Goal: Task Accomplishment & Management: Use online tool/utility

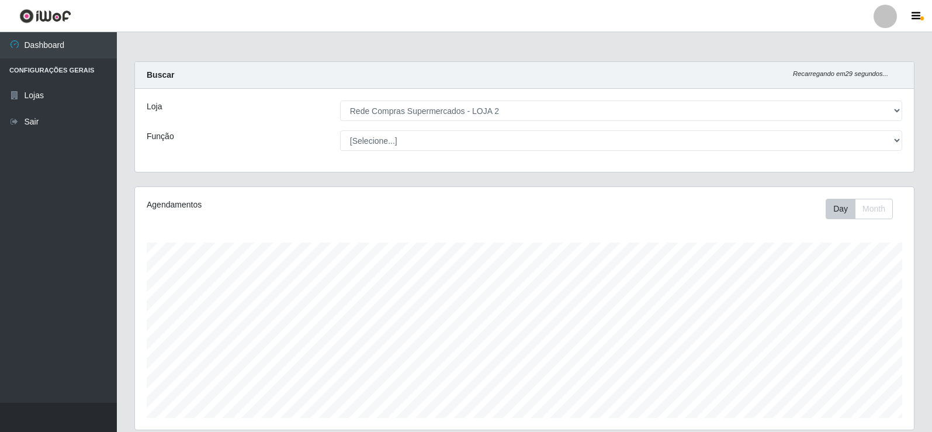
select select "161"
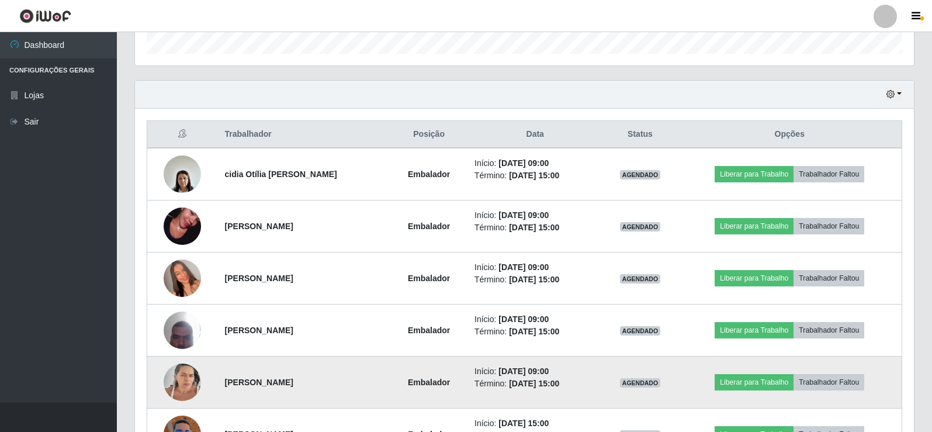
scroll to position [422, 0]
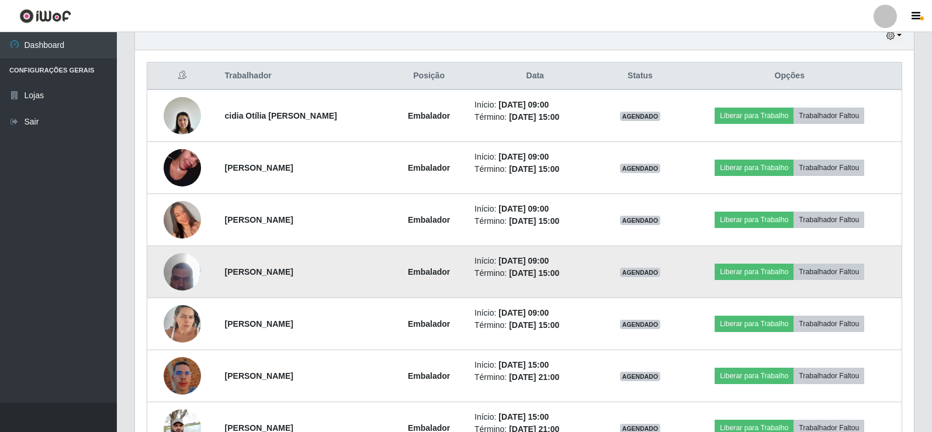
click at [183, 276] on img at bounding box center [182, 272] width 37 height 50
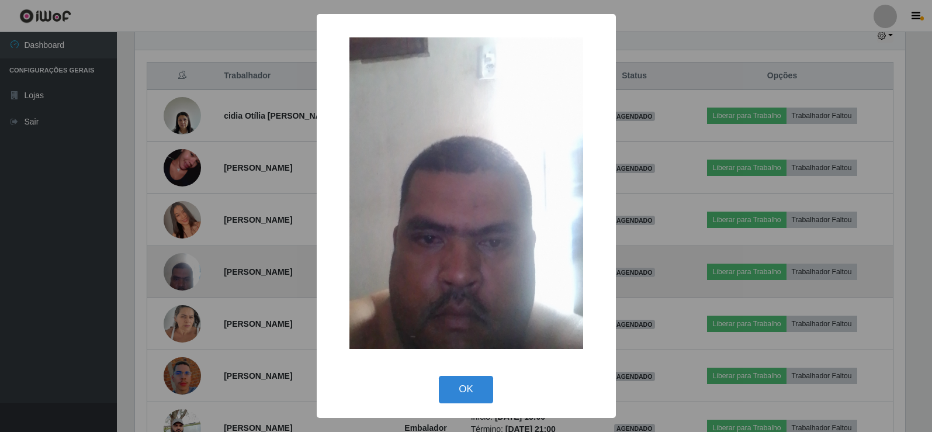
scroll to position [242, 773]
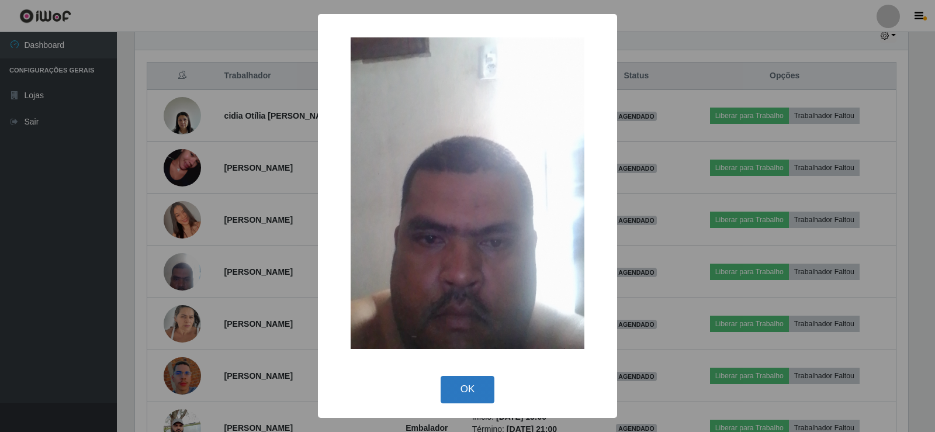
click at [480, 391] on button "OK" at bounding box center [467, 389] width 54 height 27
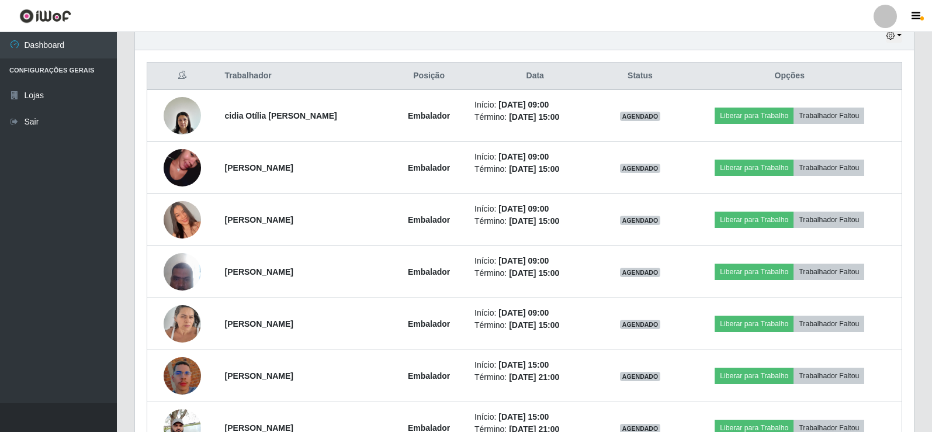
scroll to position [242, 779]
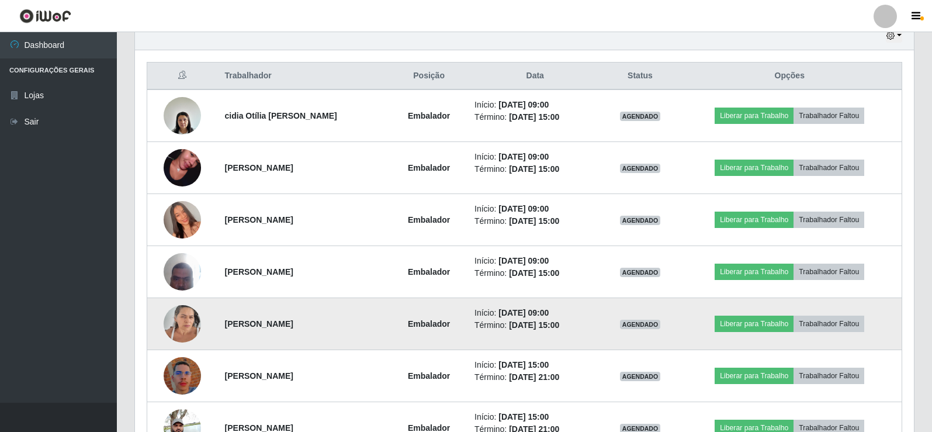
click at [179, 313] on img at bounding box center [182, 324] width 37 height 50
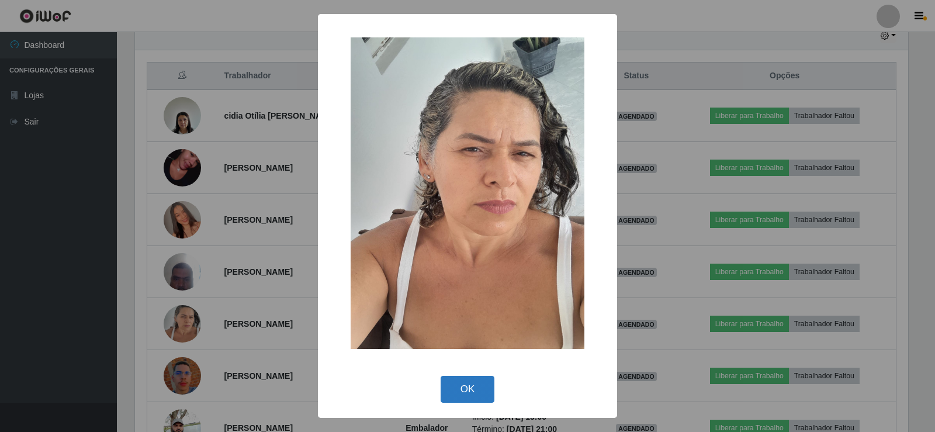
click at [472, 383] on button "OK" at bounding box center [467, 389] width 54 height 27
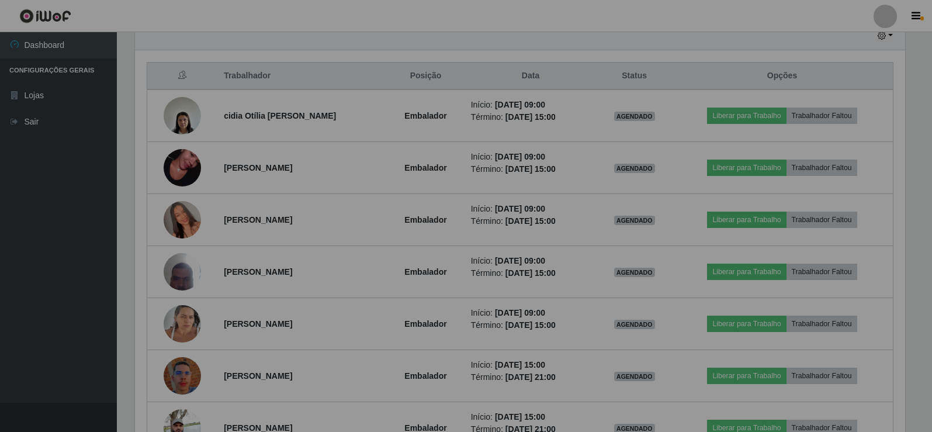
scroll to position [242, 779]
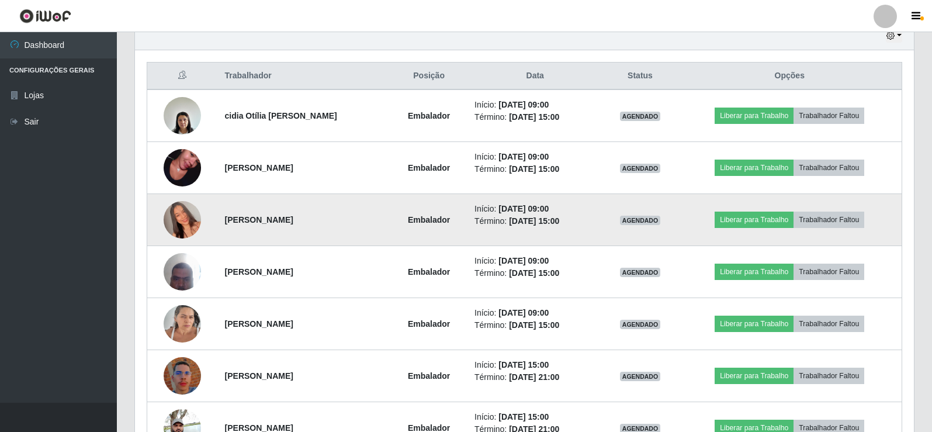
click at [181, 221] on img at bounding box center [182, 219] width 37 height 67
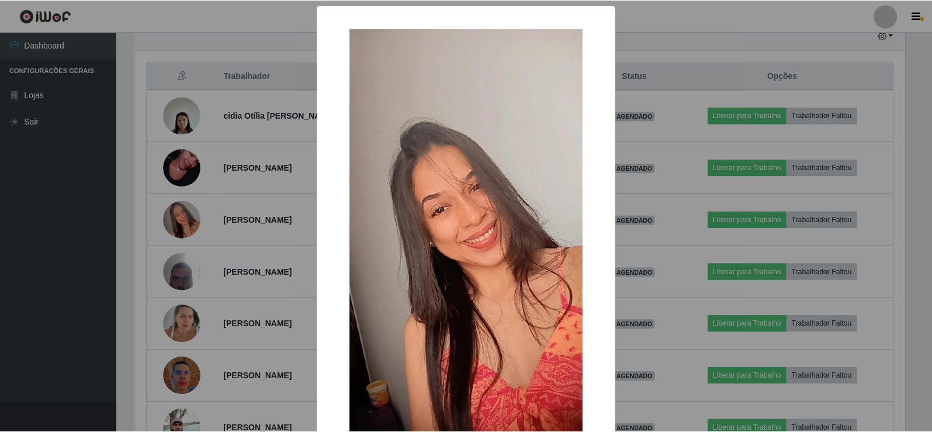
scroll to position [86, 0]
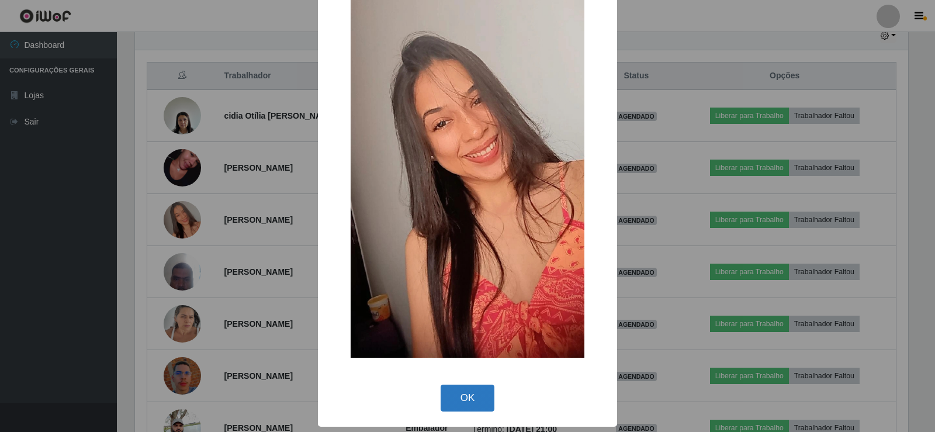
click at [475, 393] on button "OK" at bounding box center [467, 397] width 54 height 27
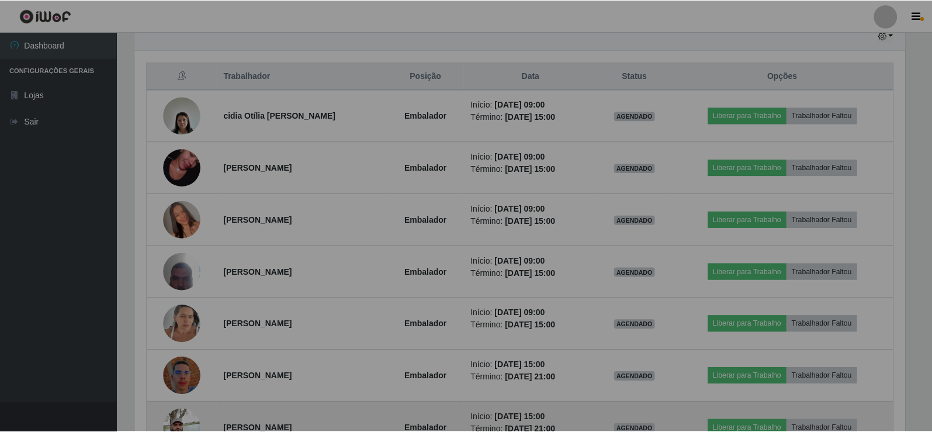
scroll to position [242, 779]
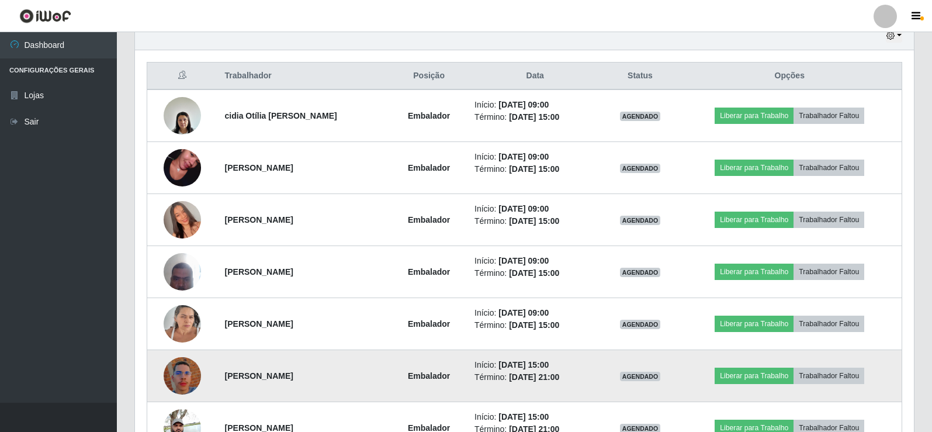
click at [168, 379] on img at bounding box center [182, 375] width 37 height 67
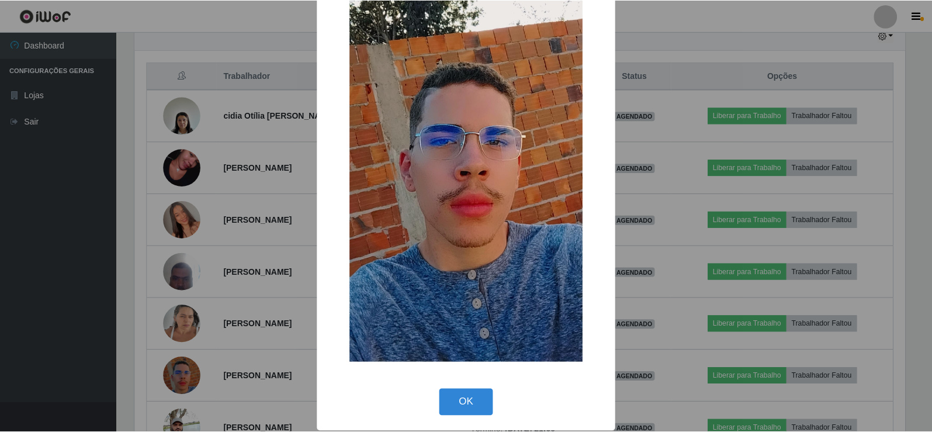
scroll to position [86, 0]
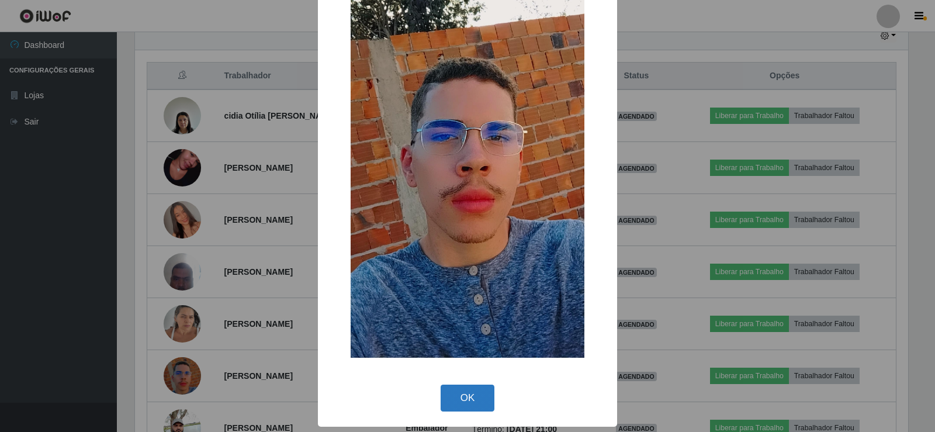
click at [465, 390] on button "OK" at bounding box center [467, 397] width 54 height 27
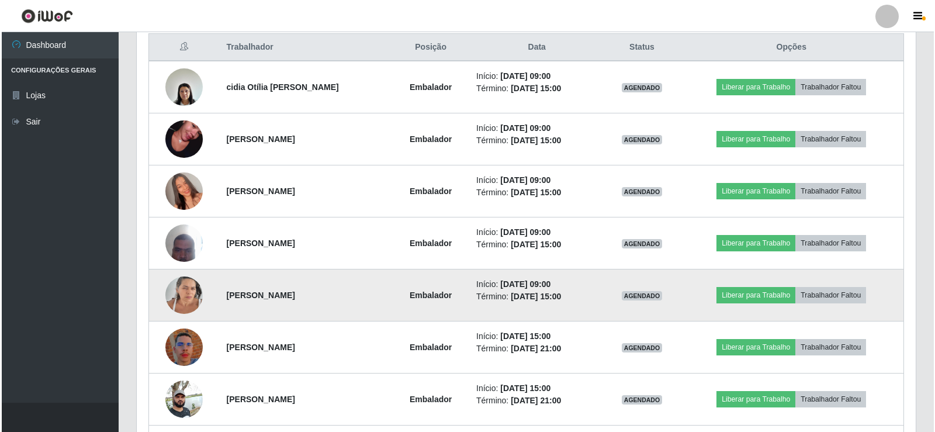
scroll to position [539, 0]
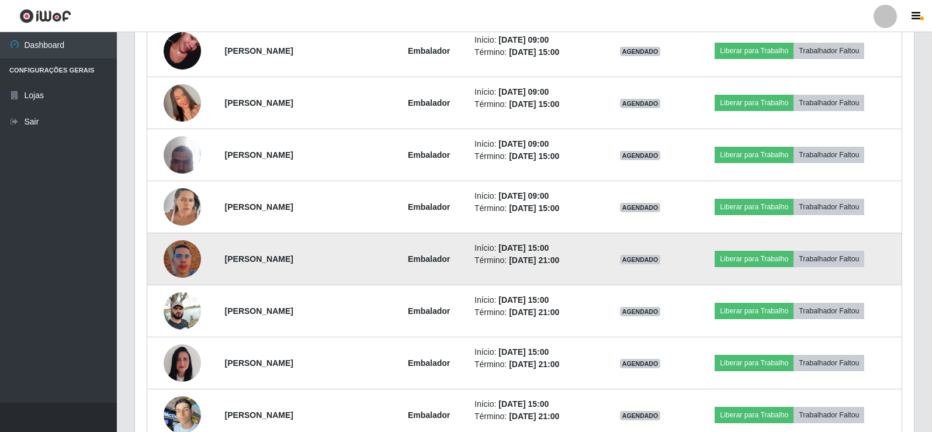
click at [185, 262] on img at bounding box center [182, 259] width 37 height 67
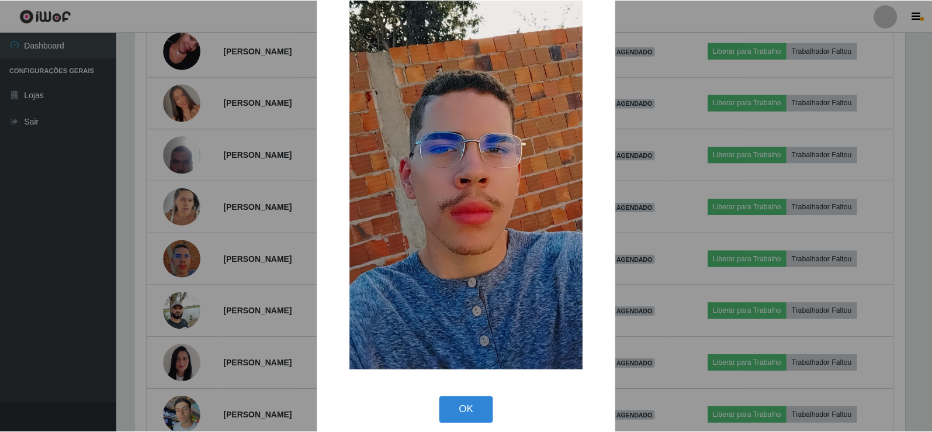
scroll to position [86, 0]
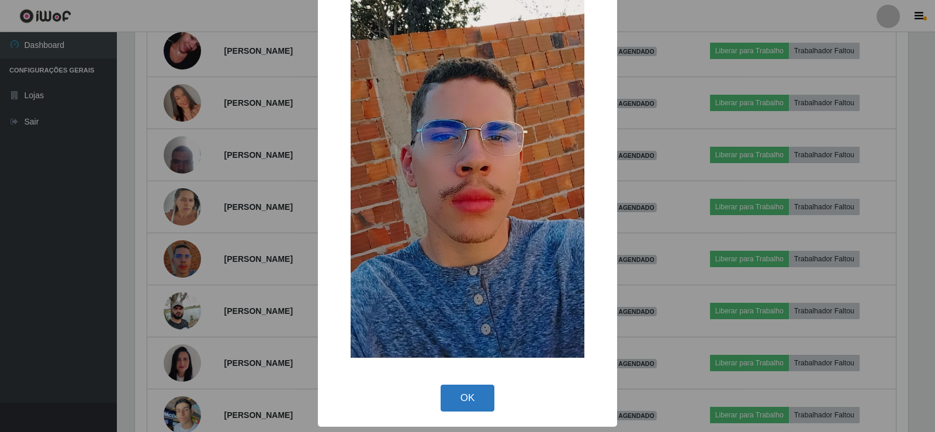
click at [467, 401] on button "OK" at bounding box center [467, 397] width 54 height 27
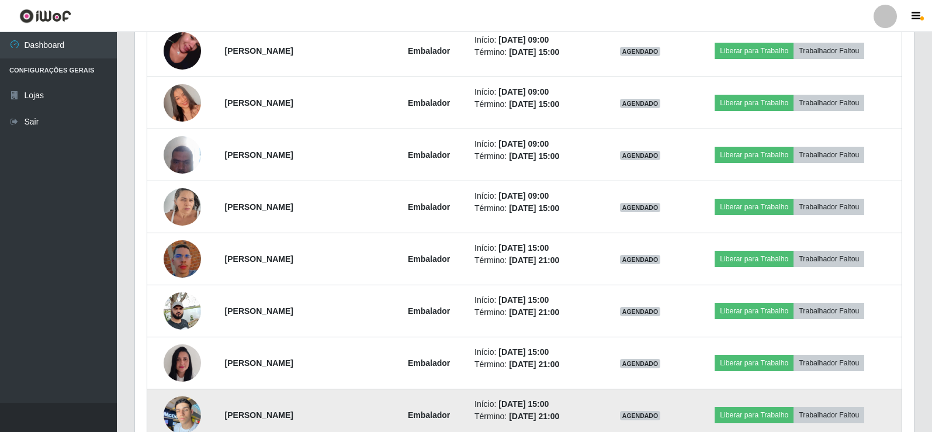
scroll to position [0, 0]
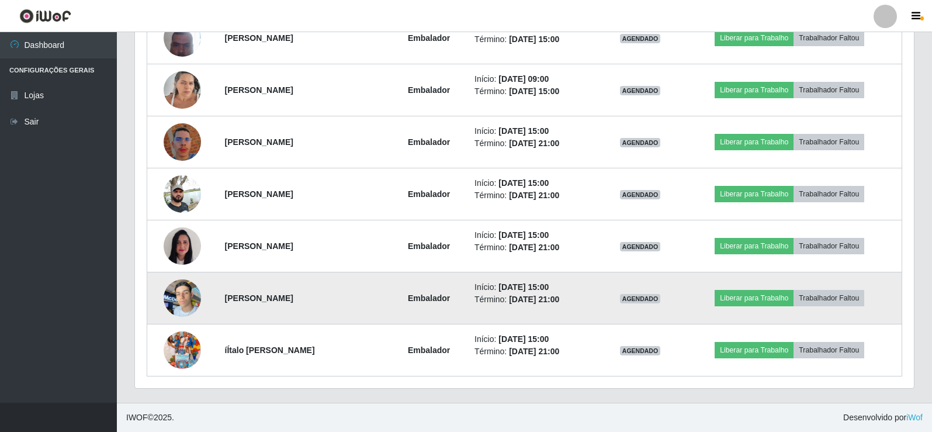
click at [189, 292] on img at bounding box center [182, 298] width 37 height 50
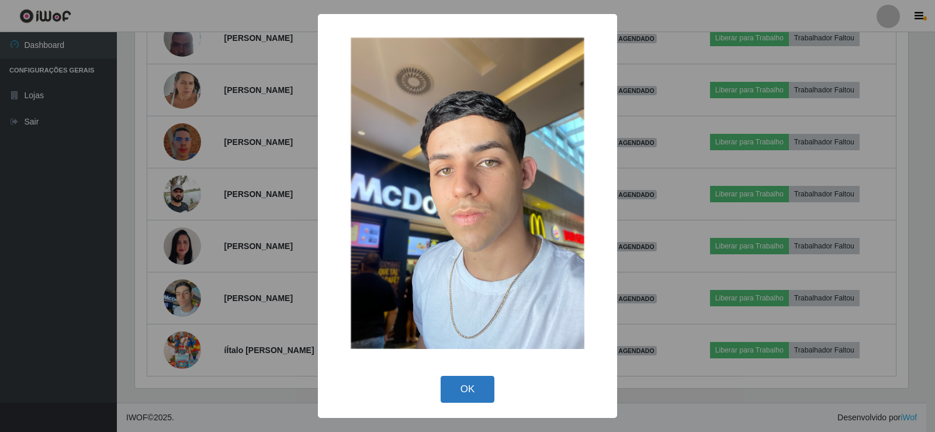
click at [464, 390] on button "OK" at bounding box center [467, 389] width 54 height 27
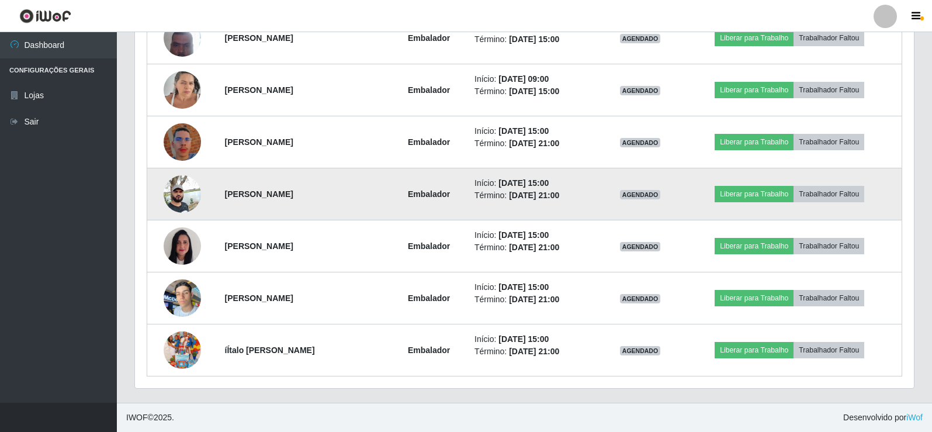
click at [184, 192] on img at bounding box center [182, 194] width 37 height 50
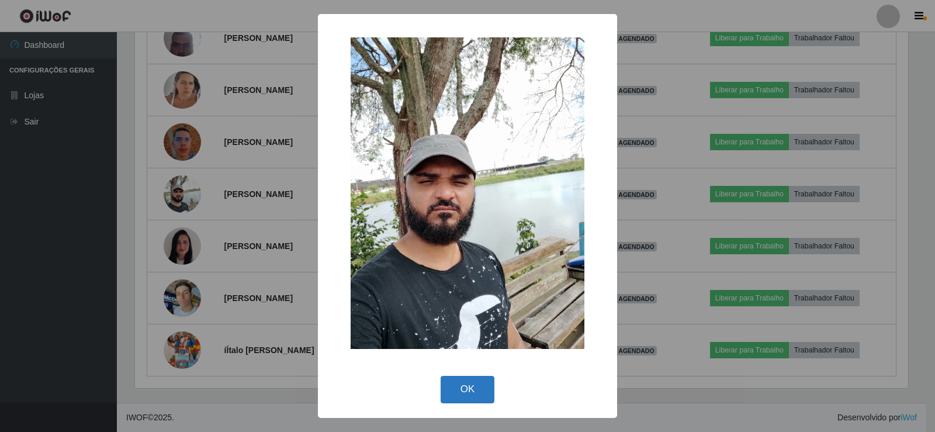
click at [470, 393] on button "OK" at bounding box center [467, 389] width 54 height 27
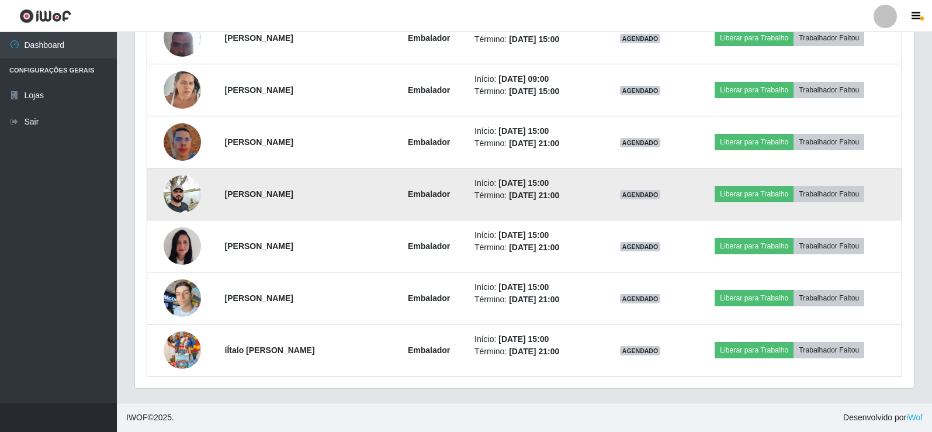
click at [176, 188] on img at bounding box center [182, 194] width 37 height 50
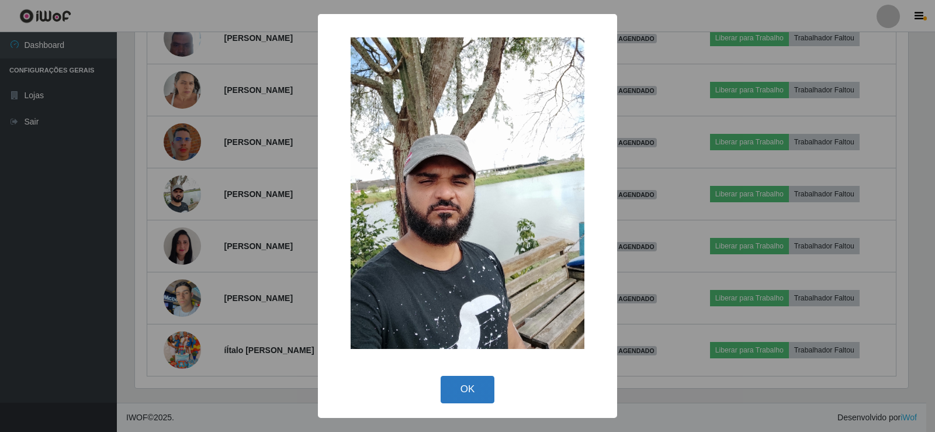
click at [469, 387] on button "OK" at bounding box center [467, 389] width 54 height 27
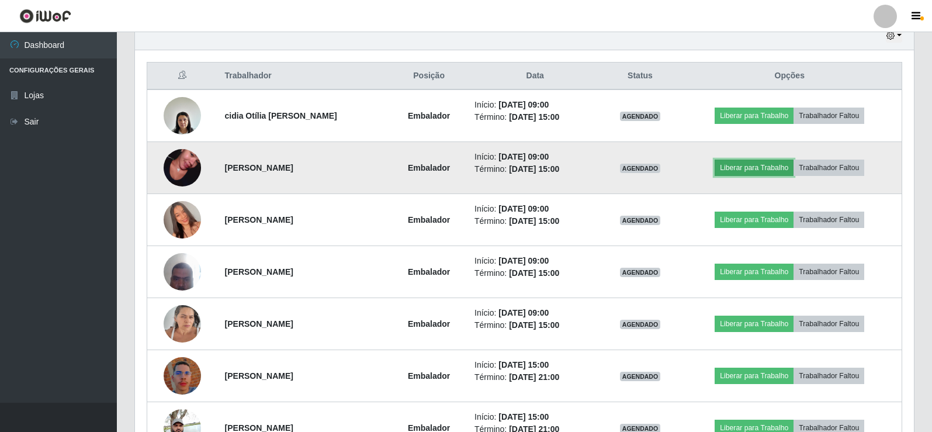
click at [764, 164] on button "Liberar para Trabalho" at bounding box center [753, 167] width 79 height 16
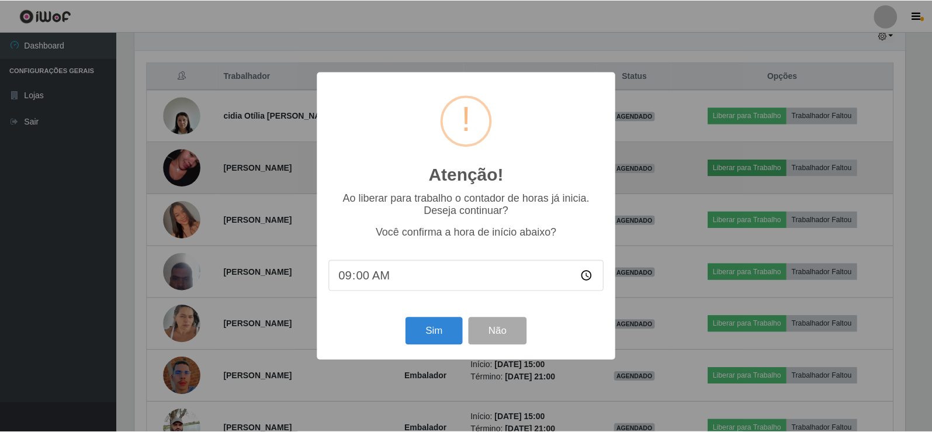
scroll to position [242, 773]
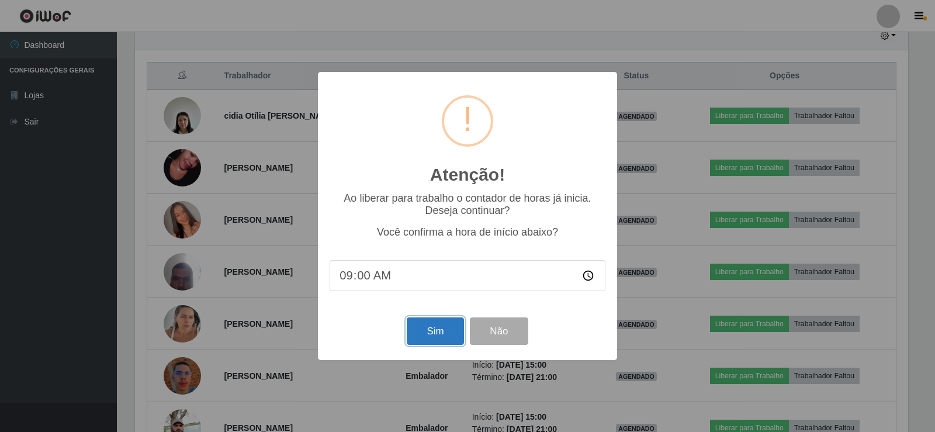
click at [428, 329] on button "Sim" at bounding box center [435, 330] width 57 height 27
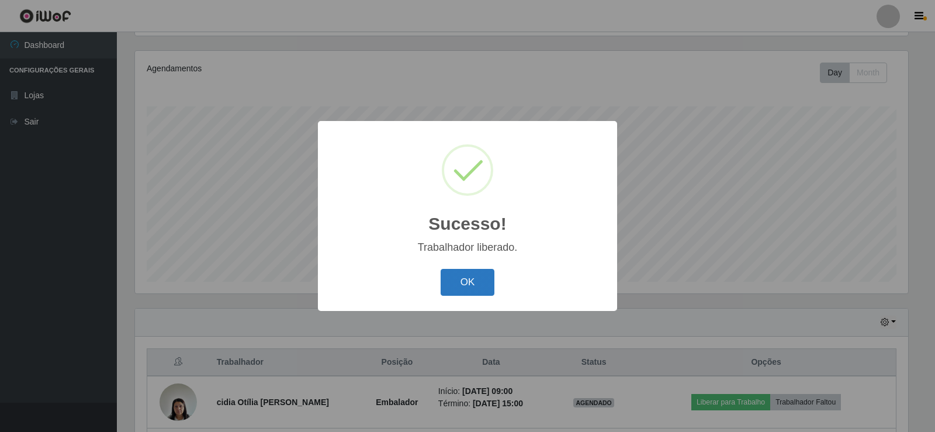
click at [456, 271] on button "OK" at bounding box center [467, 282] width 54 height 27
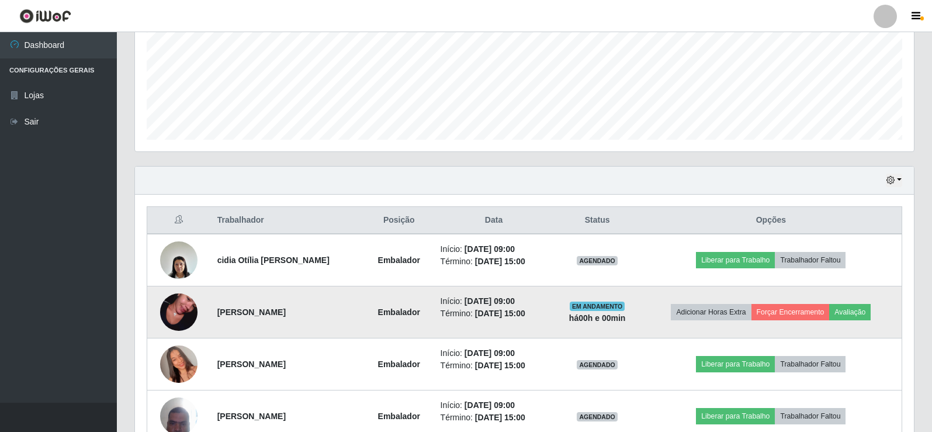
scroll to position [311, 0]
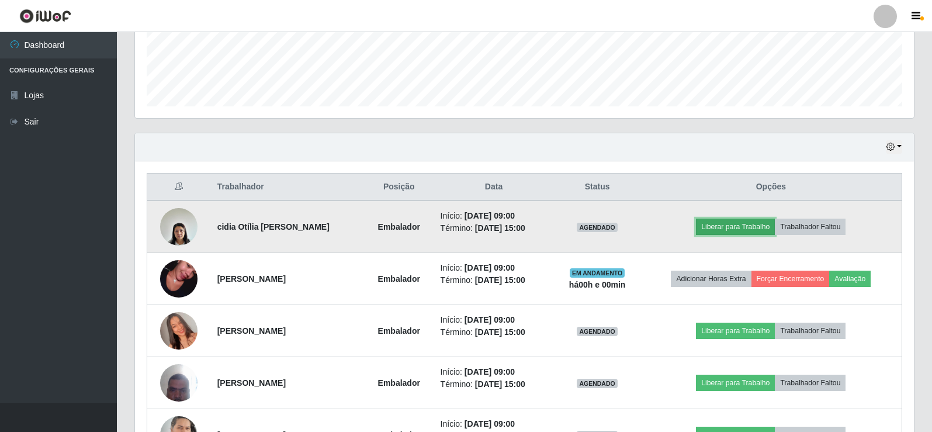
click at [731, 224] on button "Liberar para Trabalho" at bounding box center [735, 226] width 79 height 16
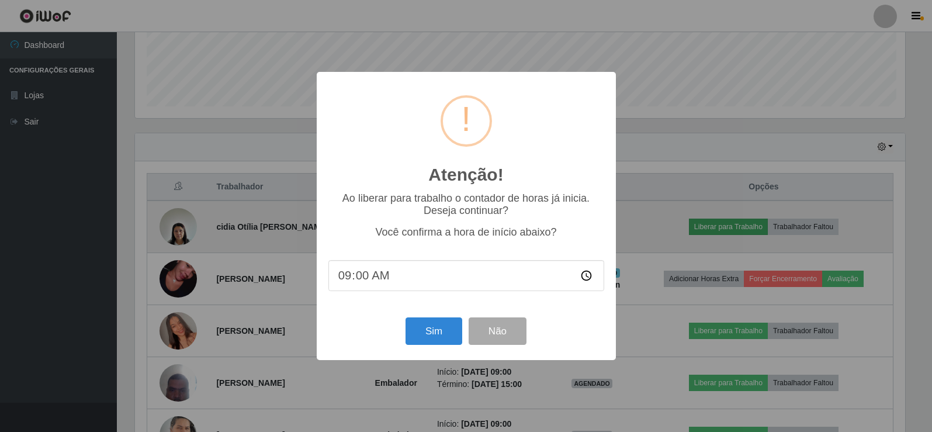
scroll to position [242, 773]
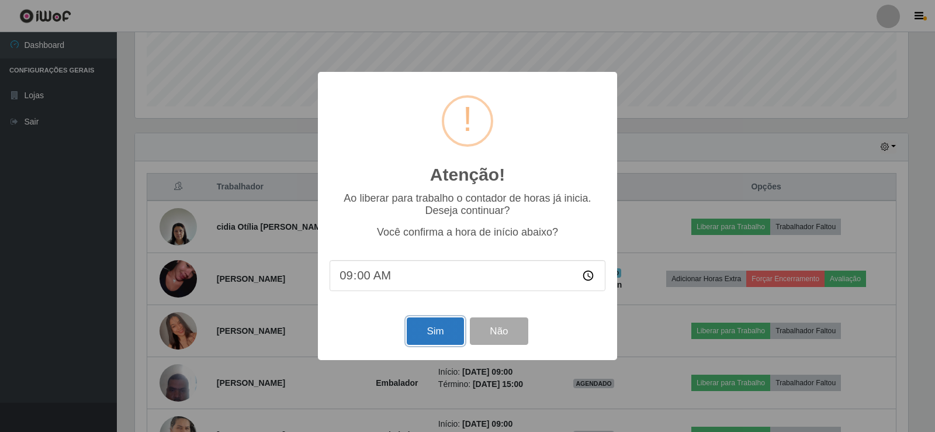
click at [442, 343] on button "Sim" at bounding box center [435, 330] width 57 height 27
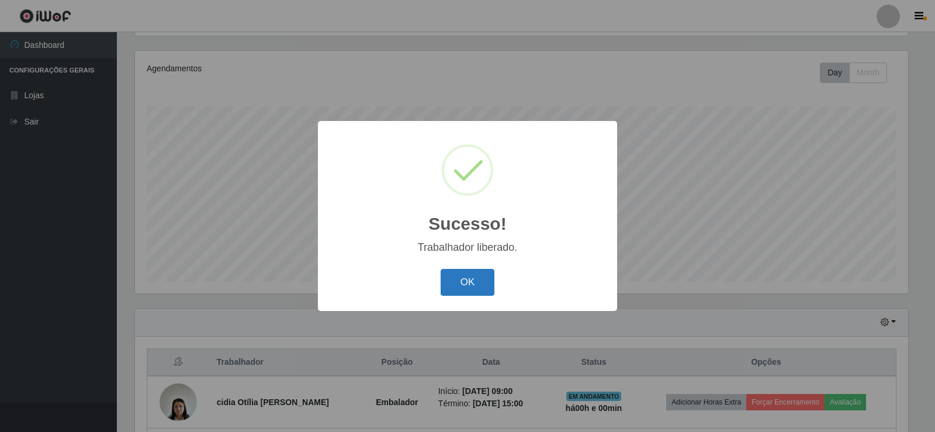
click at [460, 288] on button "OK" at bounding box center [467, 282] width 54 height 27
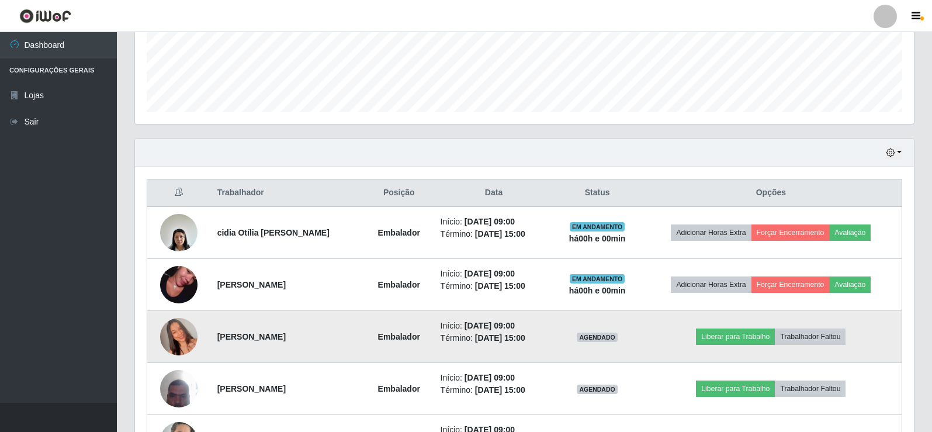
scroll to position [370, 0]
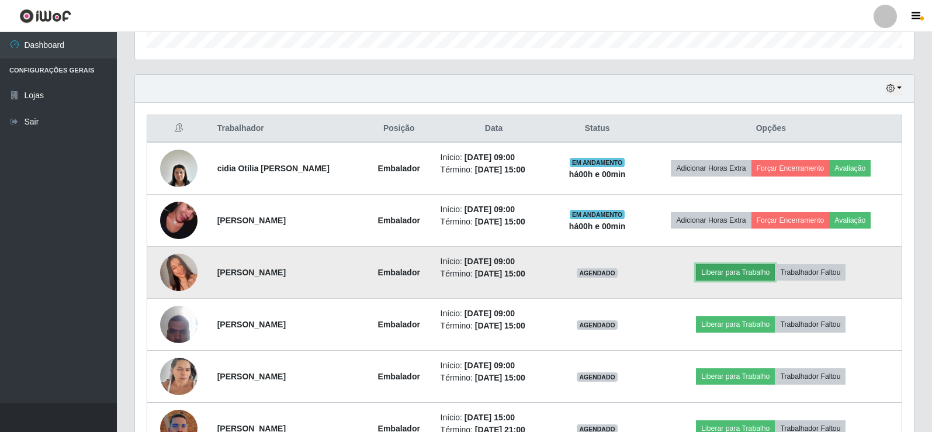
click at [759, 275] on button "Liberar para Trabalho" at bounding box center [735, 272] width 79 height 16
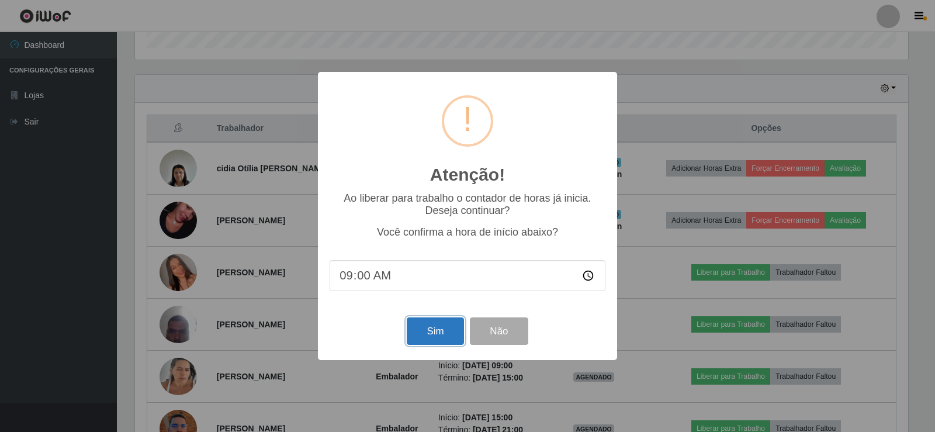
click at [433, 327] on button "Sim" at bounding box center [435, 330] width 57 height 27
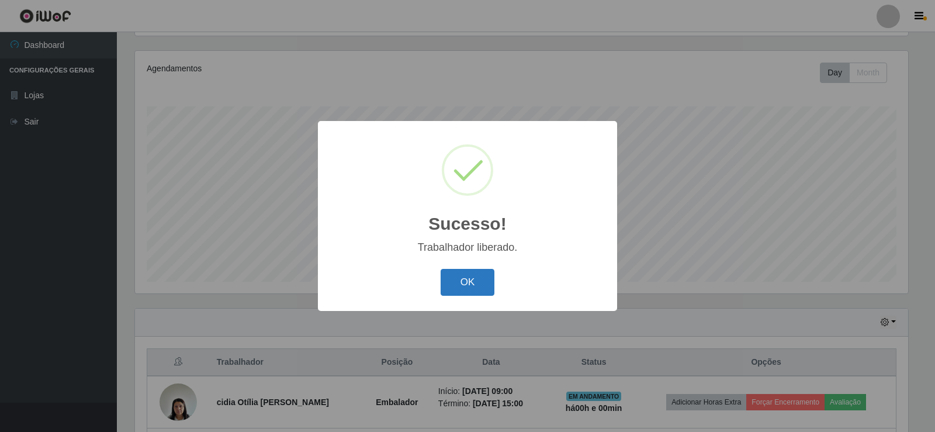
click at [467, 282] on button "OK" at bounding box center [467, 282] width 54 height 27
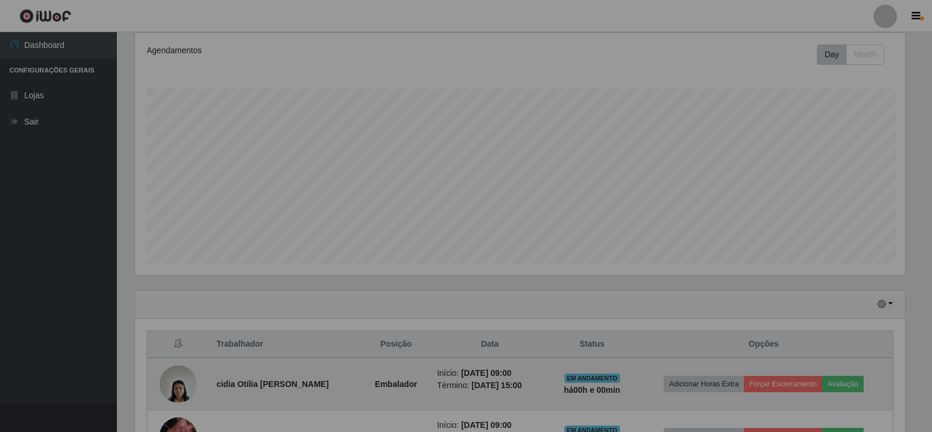
scroll to position [242, 779]
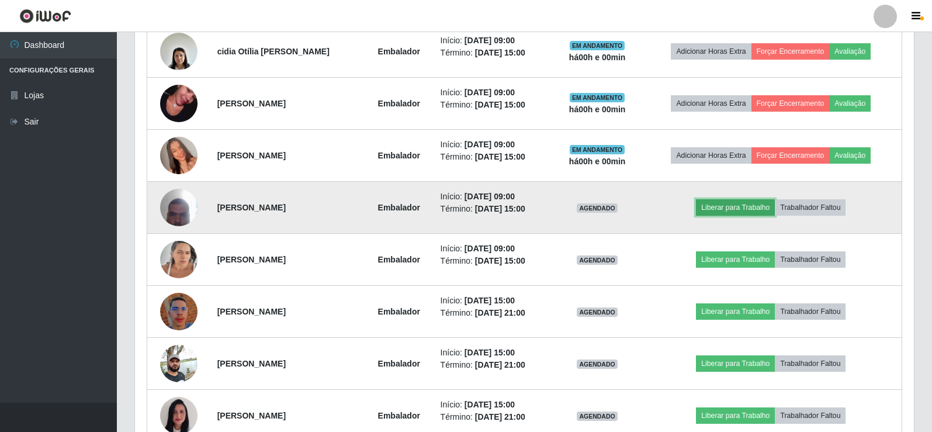
click at [743, 201] on button "Liberar para Trabalho" at bounding box center [735, 207] width 79 height 16
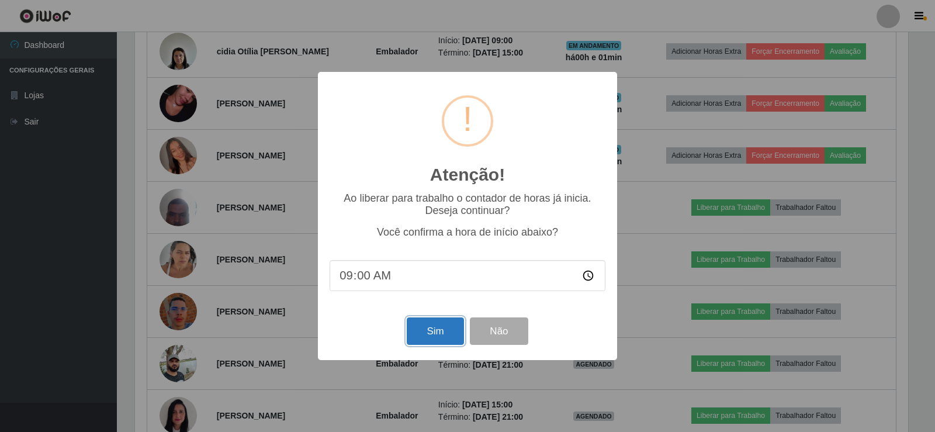
click at [460, 329] on button "Sim" at bounding box center [435, 330] width 57 height 27
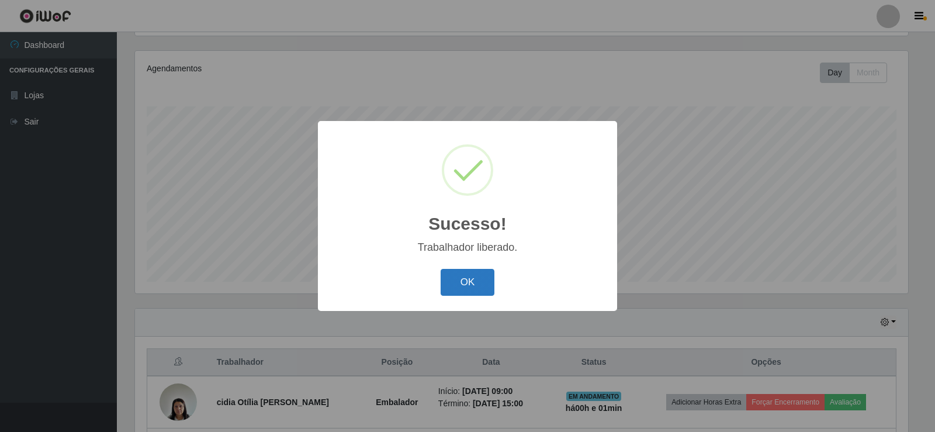
click at [476, 286] on button "OK" at bounding box center [467, 282] width 54 height 27
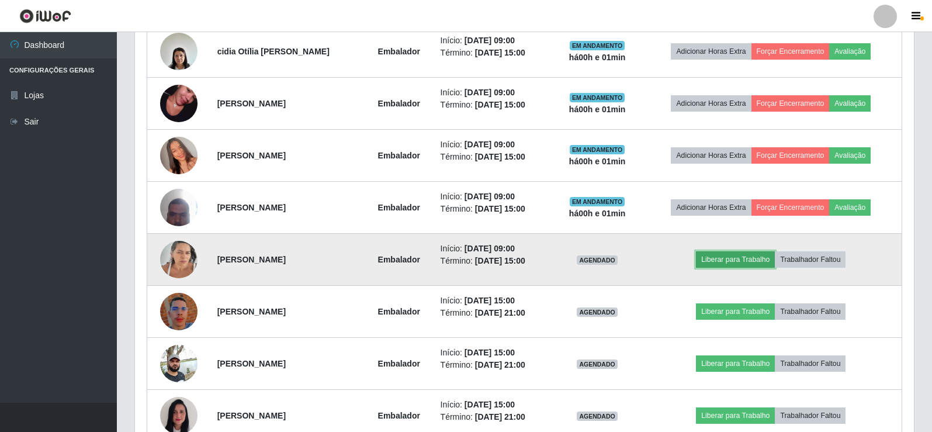
click at [741, 254] on button "Liberar para Trabalho" at bounding box center [735, 259] width 79 height 16
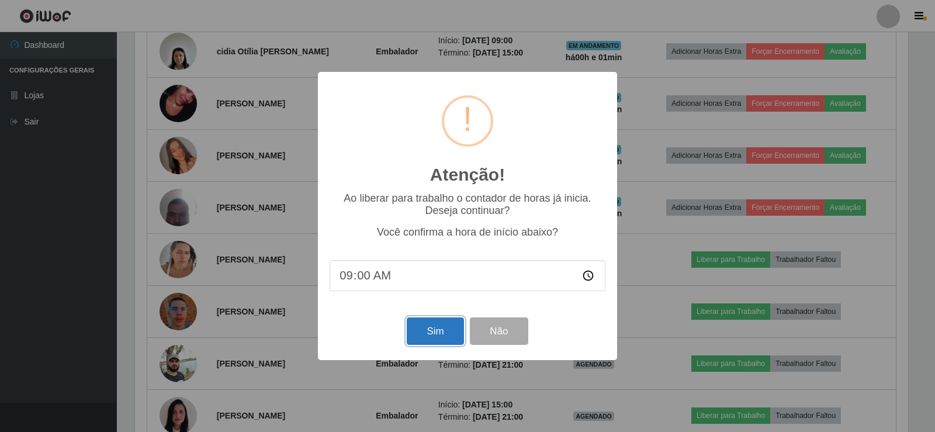
click at [438, 338] on button "Sim" at bounding box center [435, 330] width 57 height 27
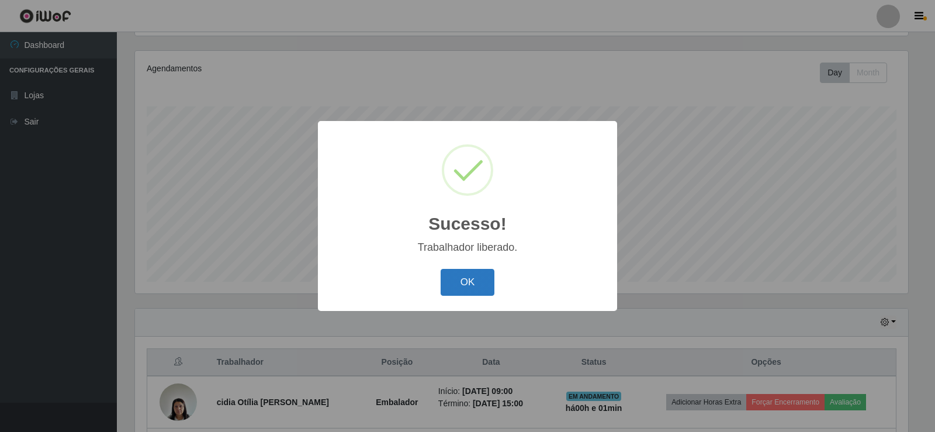
click at [472, 275] on button "OK" at bounding box center [467, 282] width 54 height 27
